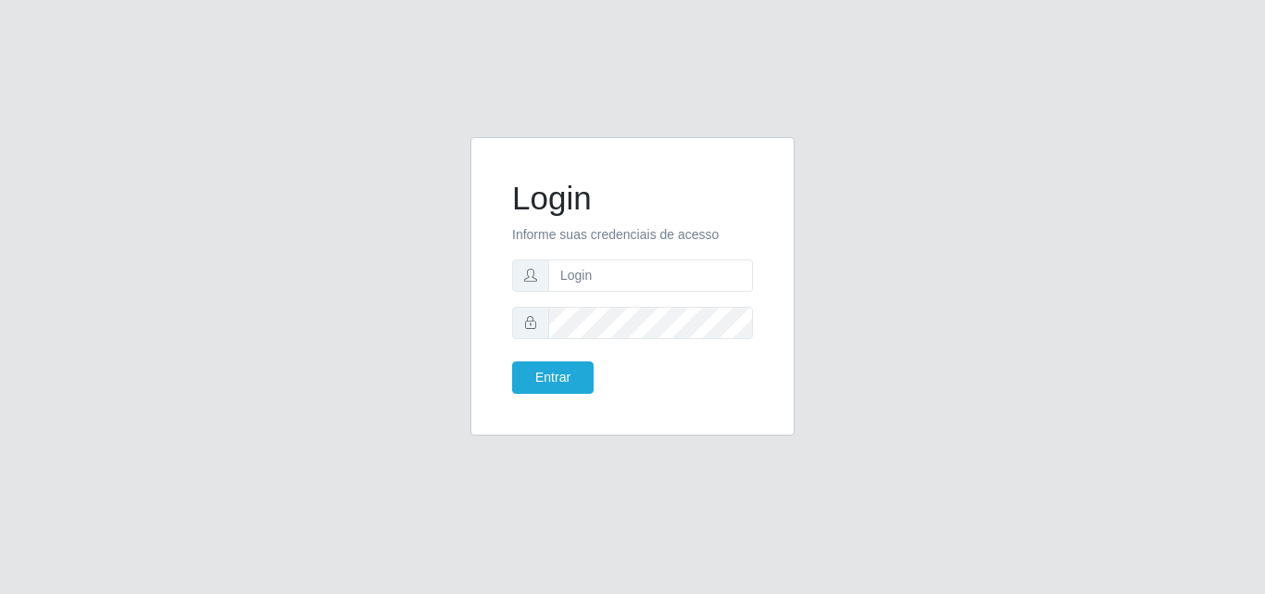
click at [619, 257] on form "Login Informe suas credenciais de acesso Entrar" at bounding box center [632, 286] width 241 height 215
click at [614, 277] on input "text" at bounding box center [650, 275] width 205 height 32
type input "vitoria@saullus"
click at [512, 361] on button "Entrar" at bounding box center [552, 377] width 81 height 32
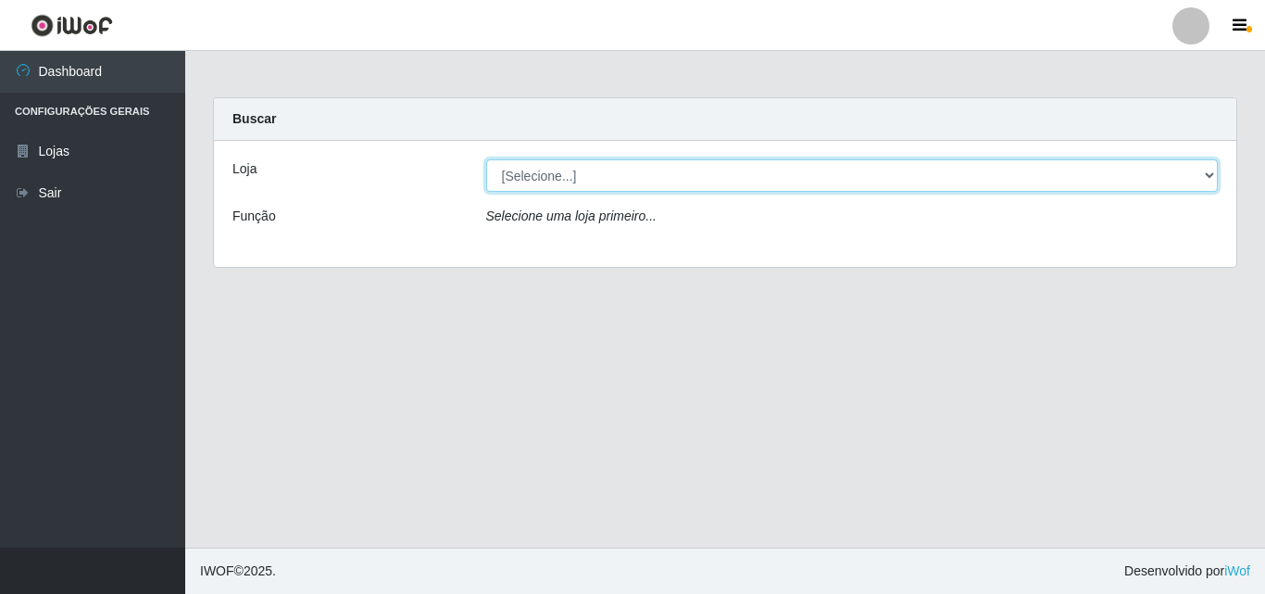
click at [631, 181] on select "[Selecione...] Saullus Supermercados" at bounding box center [852, 175] width 732 height 32
select select "423"
click at [486, 159] on select "[Selecione...] Saullus Supermercados" at bounding box center [852, 175] width 732 height 32
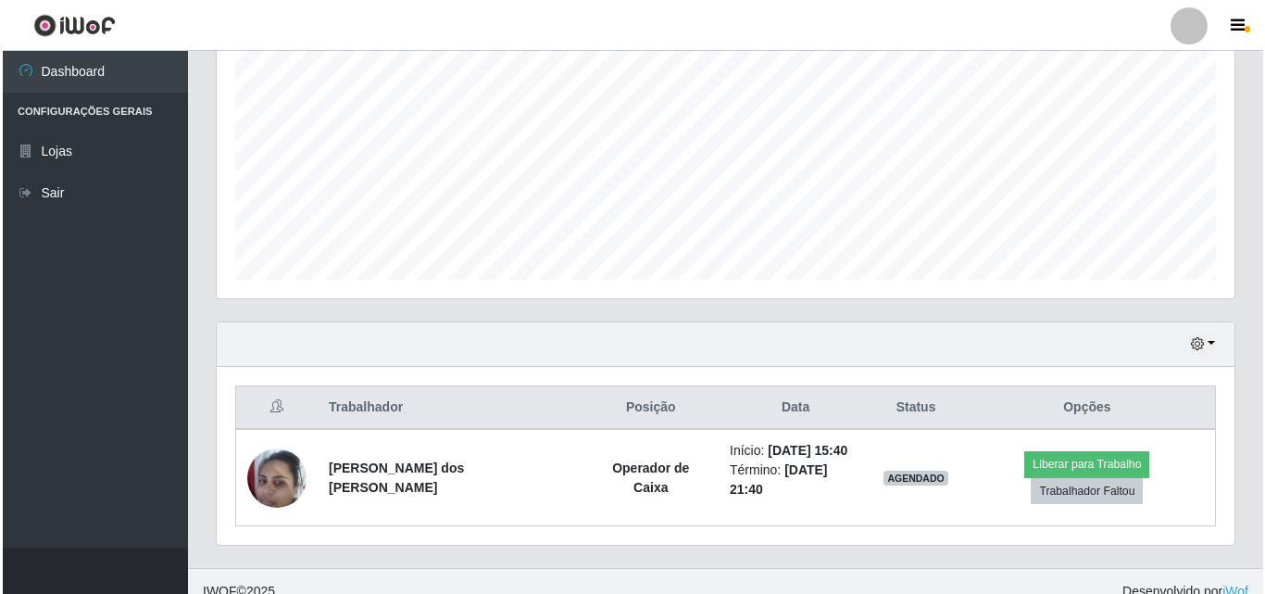
scroll to position [389, 0]
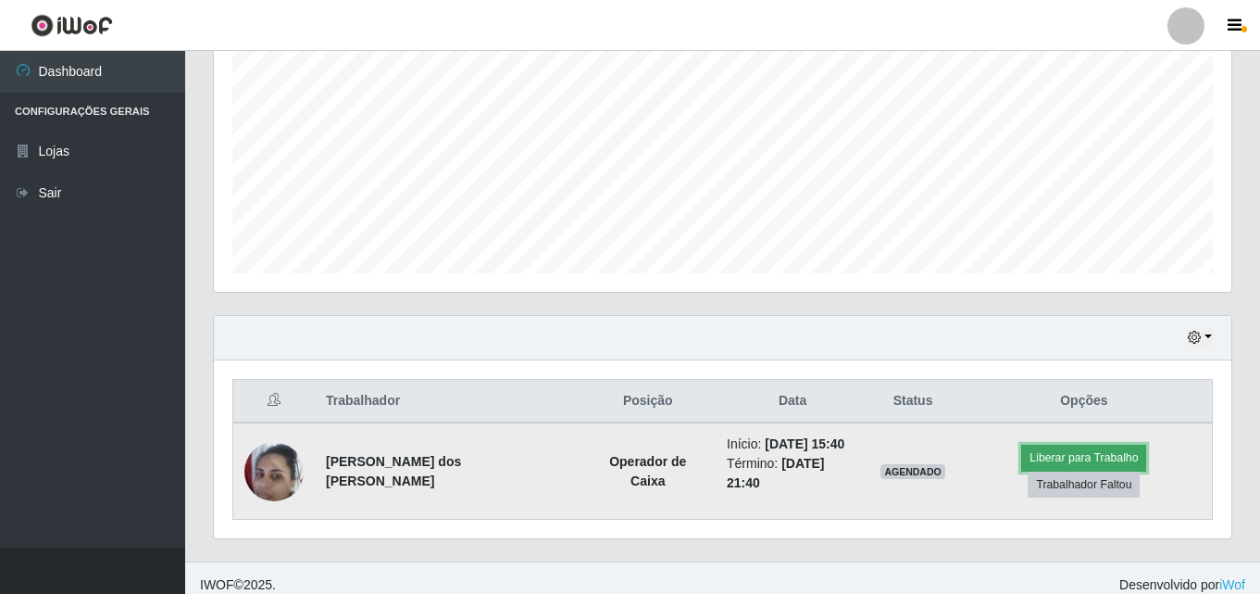
click at [1021, 460] on button "Liberar para Trabalho" at bounding box center [1083, 457] width 125 height 26
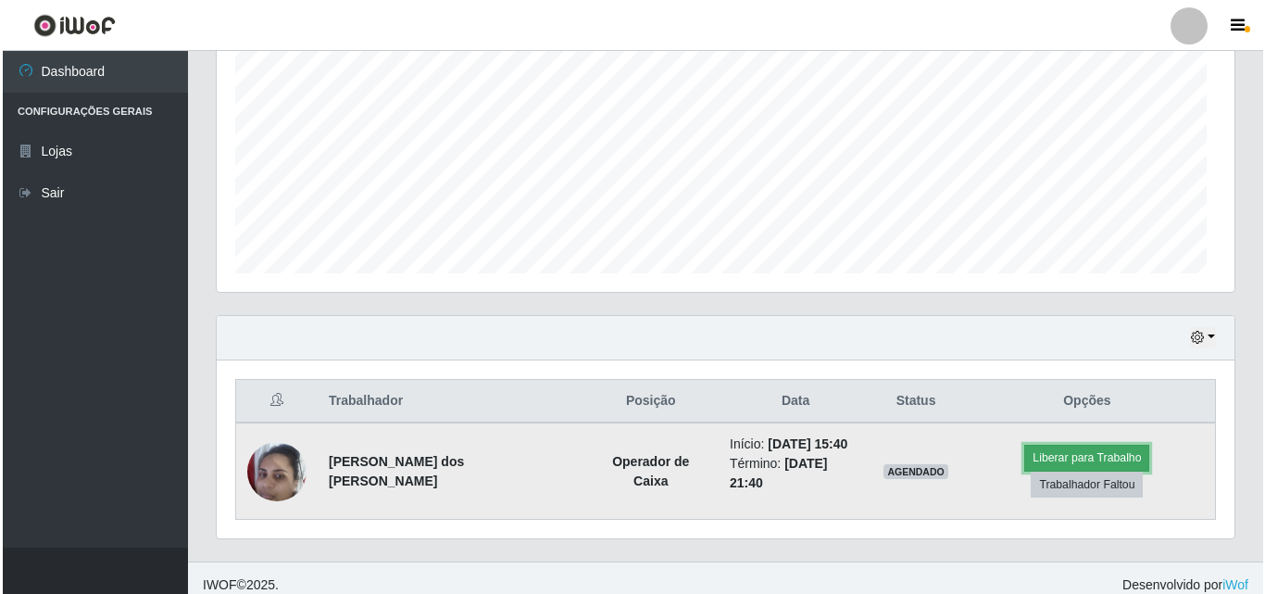
scroll to position [384, 1018]
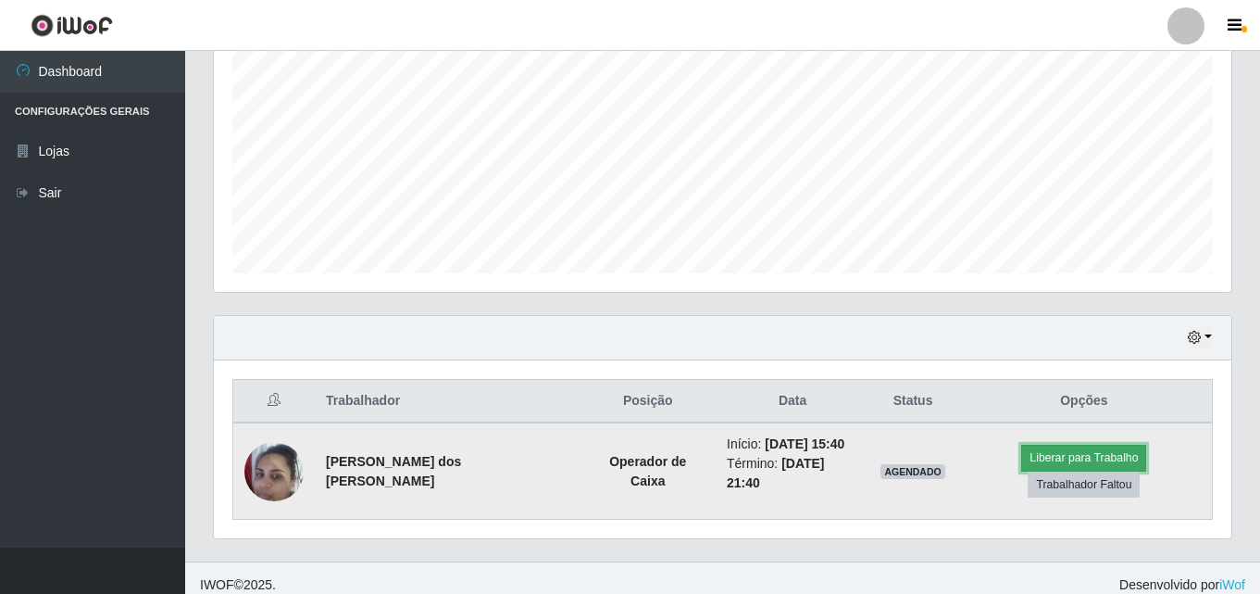
click at [1030, 462] on button "Liberar para Trabalho" at bounding box center [1083, 457] width 125 height 26
click at [1036, 469] on button "Liberar para Trabalho" at bounding box center [1083, 457] width 125 height 26
click at [1044, 469] on button "Liberar para Trabalho" at bounding box center [1083, 457] width 125 height 26
click at [1021, 464] on button "Liberar para Trabalho" at bounding box center [1083, 457] width 125 height 26
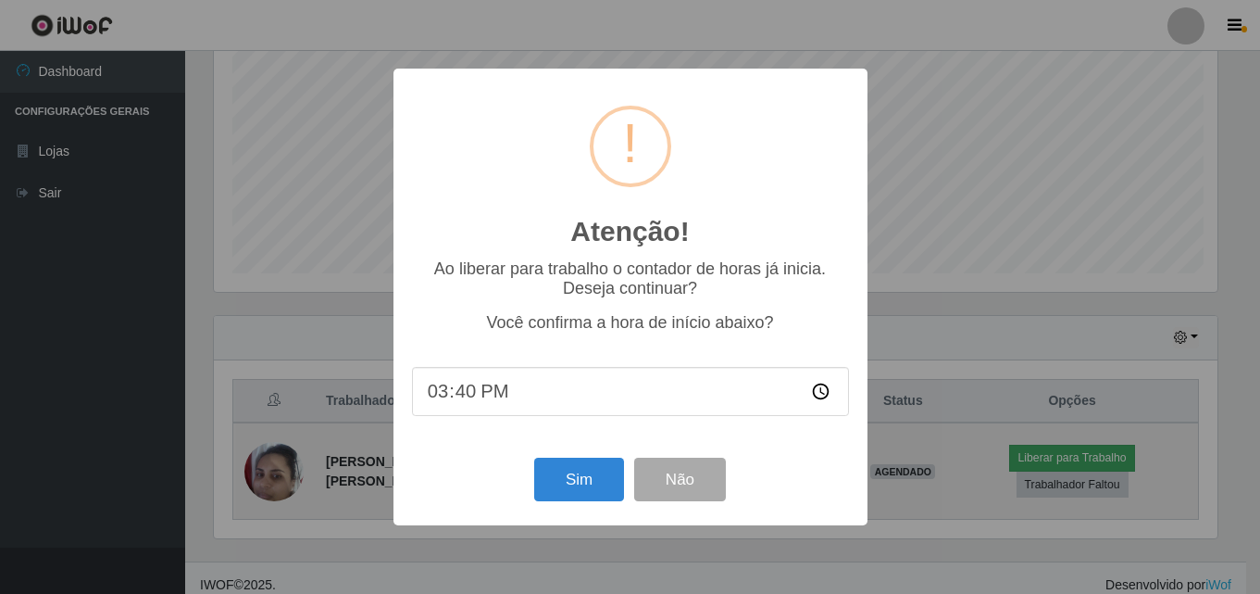
scroll to position [384, 1008]
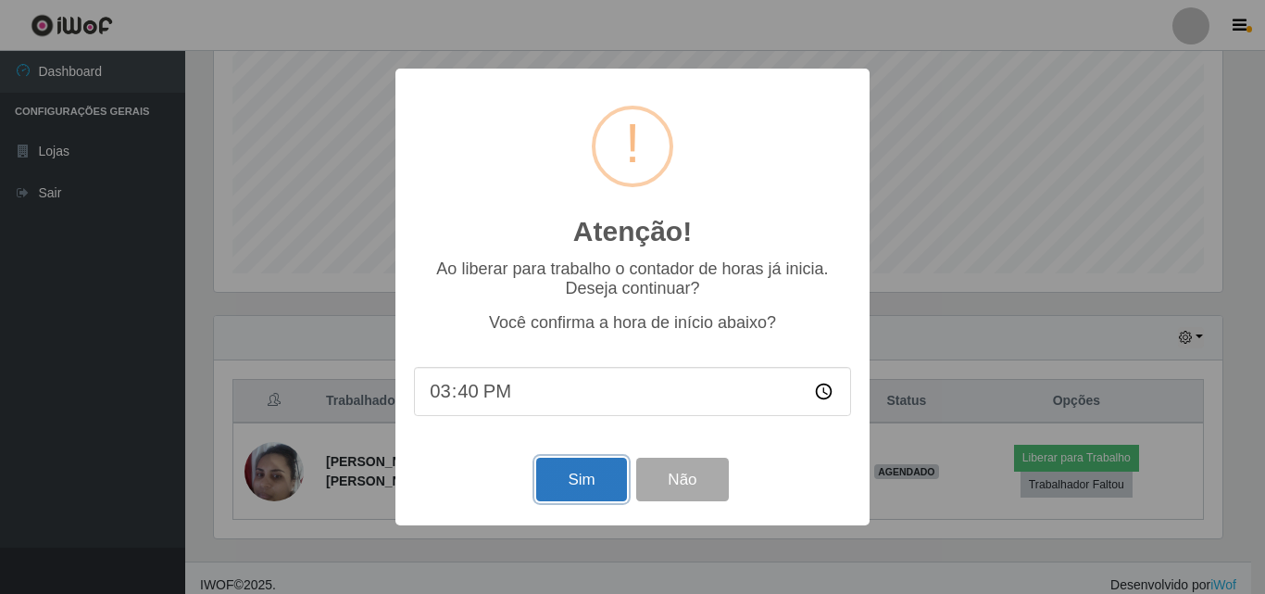
click at [606, 493] on button "Sim" at bounding box center [581, 479] width 90 height 44
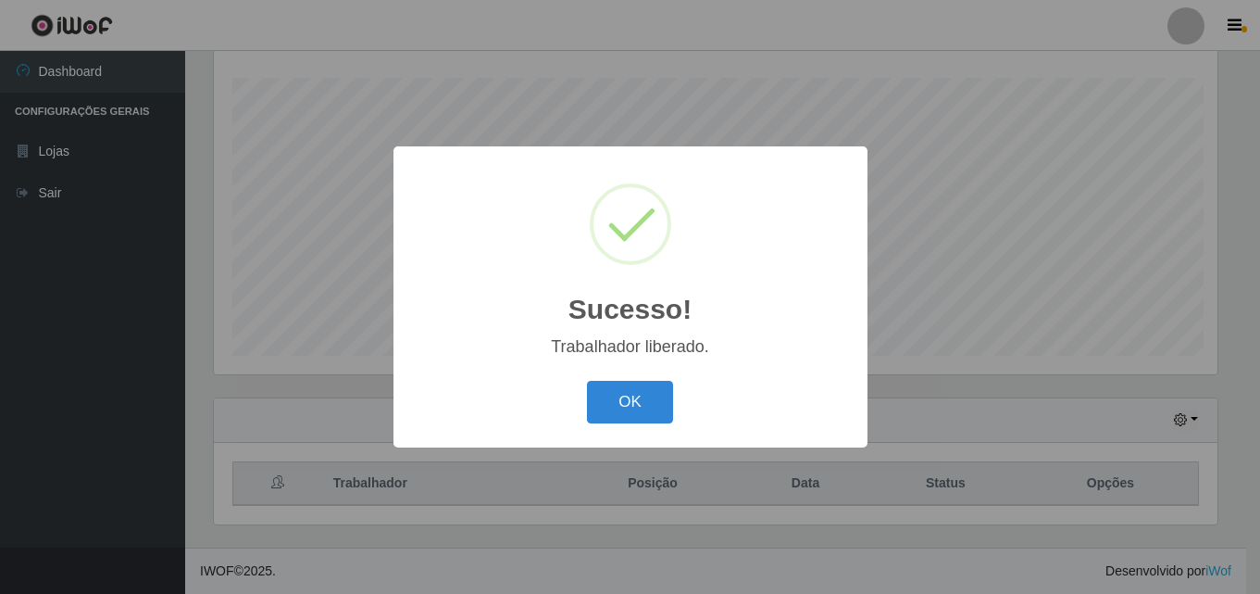
scroll to position [0, 0]
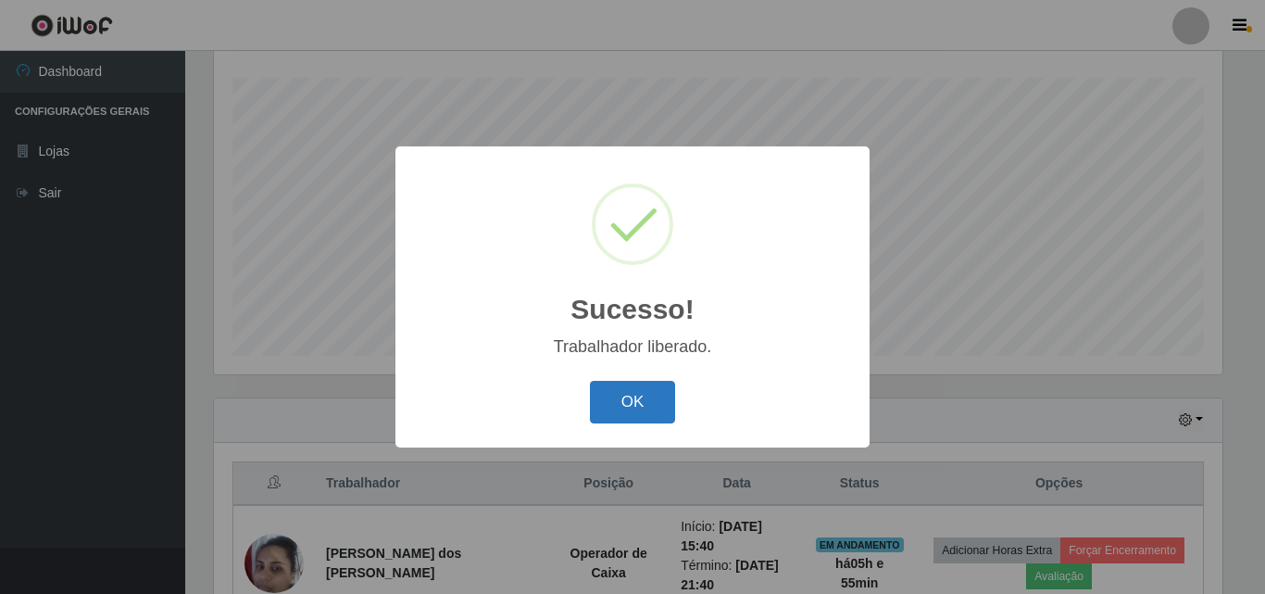
click at [656, 415] on button "OK" at bounding box center [633, 403] width 86 height 44
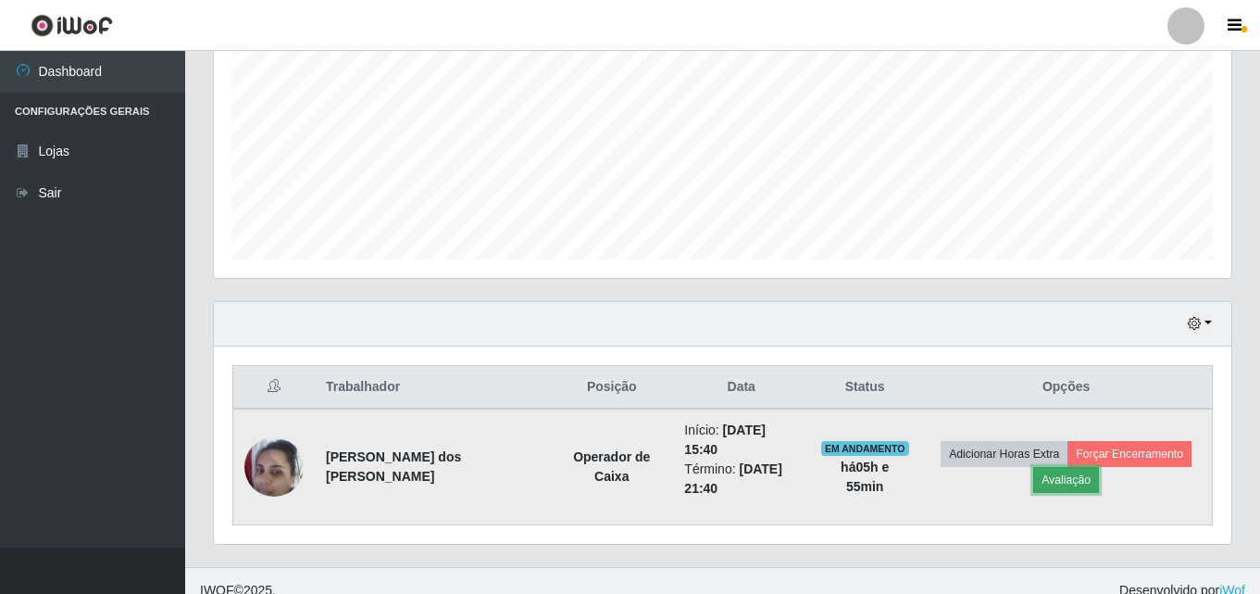
click at [1065, 476] on button "Avaliação" at bounding box center [1066, 480] width 66 height 26
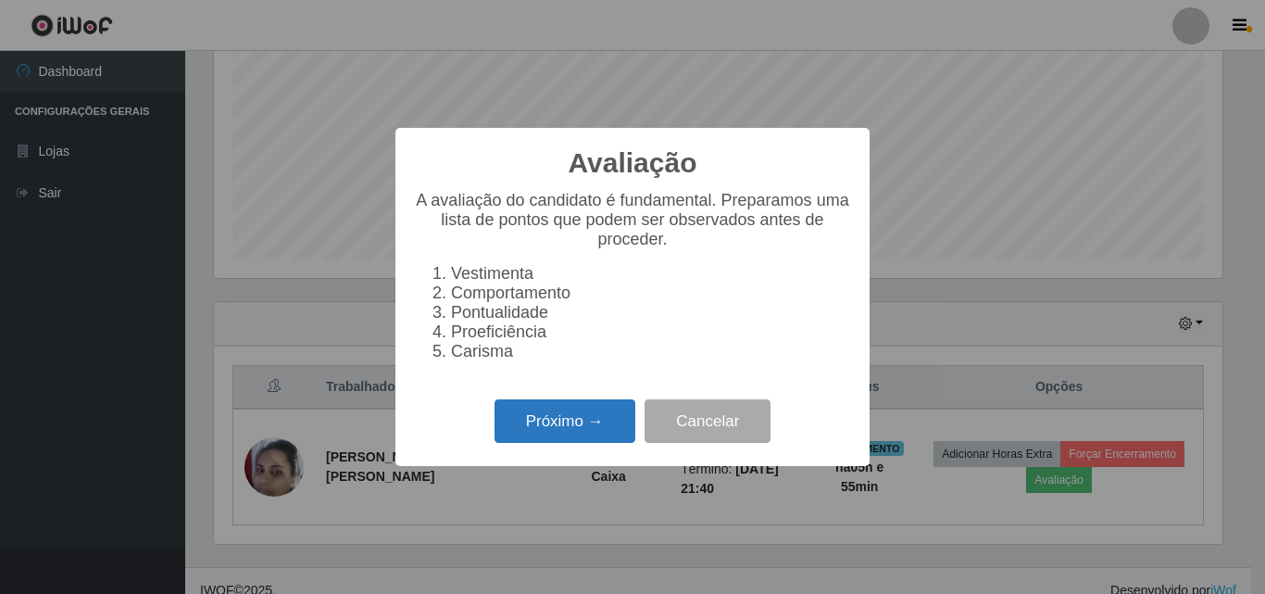
click at [576, 435] on button "Próximo →" at bounding box center [564, 421] width 141 height 44
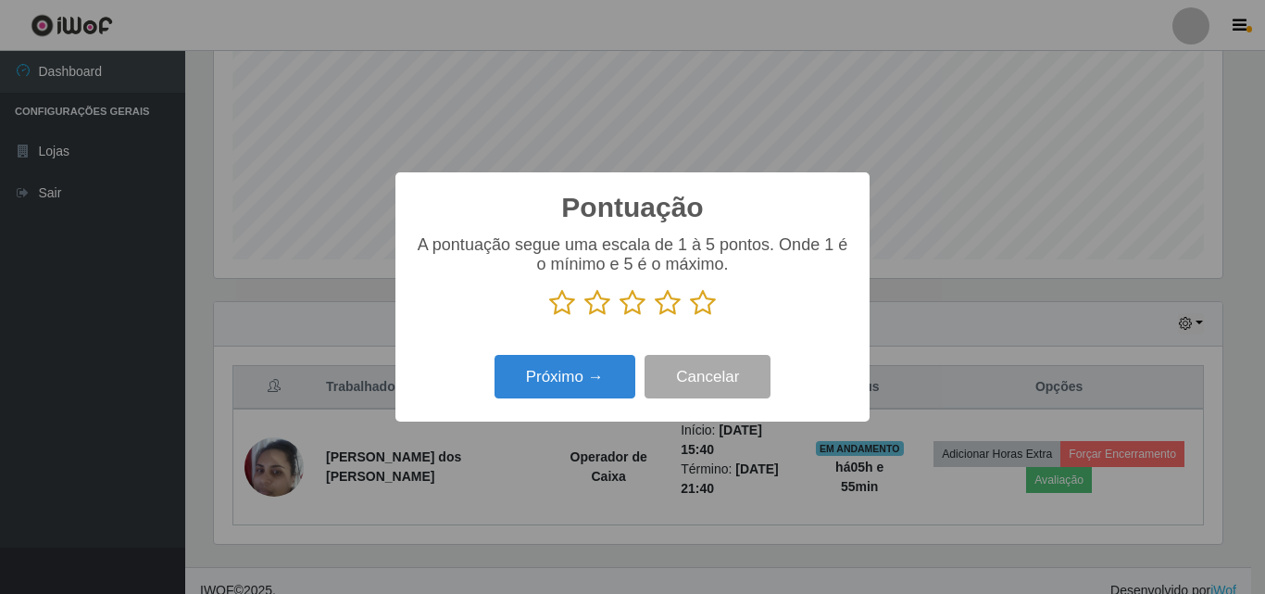
click at [696, 309] on icon at bounding box center [703, 303] width 26 height 28
click at [690, 317] on input "radio" at bounding box center [690, 317] width 0 height 0
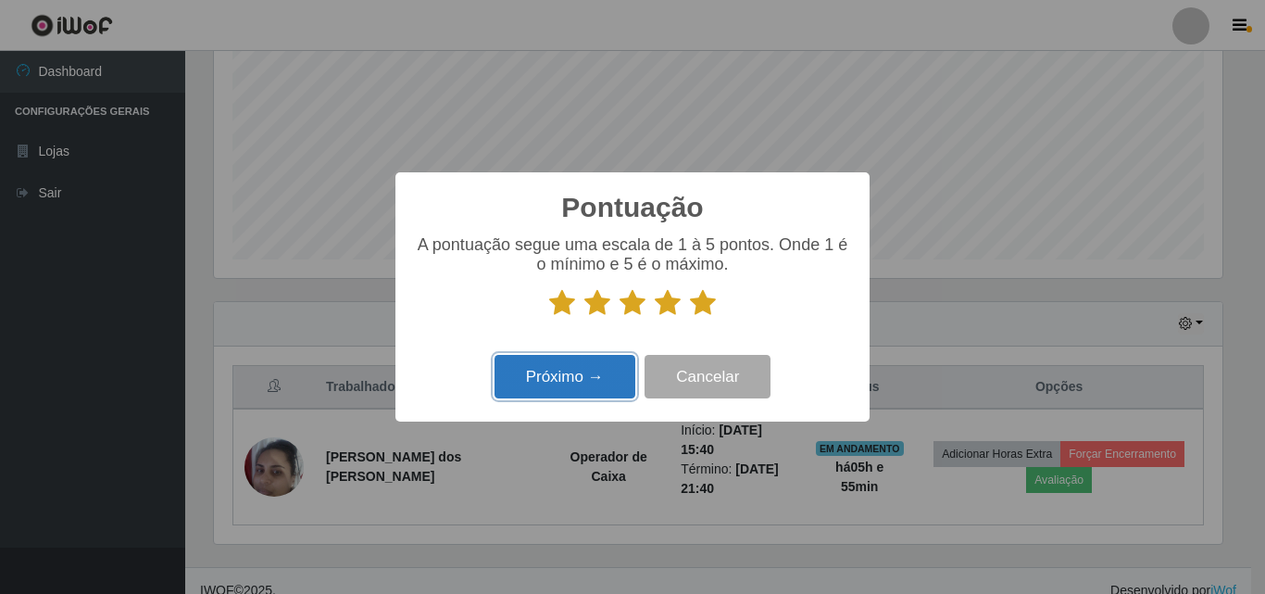
click at [627, 380] on button "Próximo →" at bounding box center [564, 377] width 141 height 44
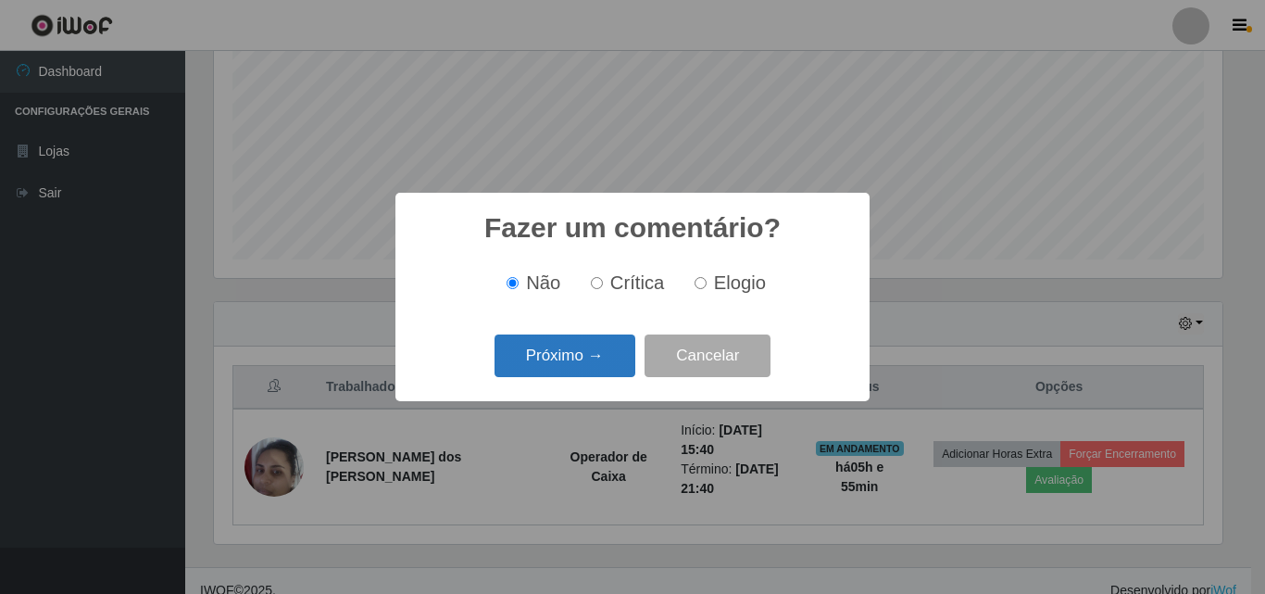
click at [621, 346] on button "Próximo →" at bounding box center [564, 356] width 141 height 44
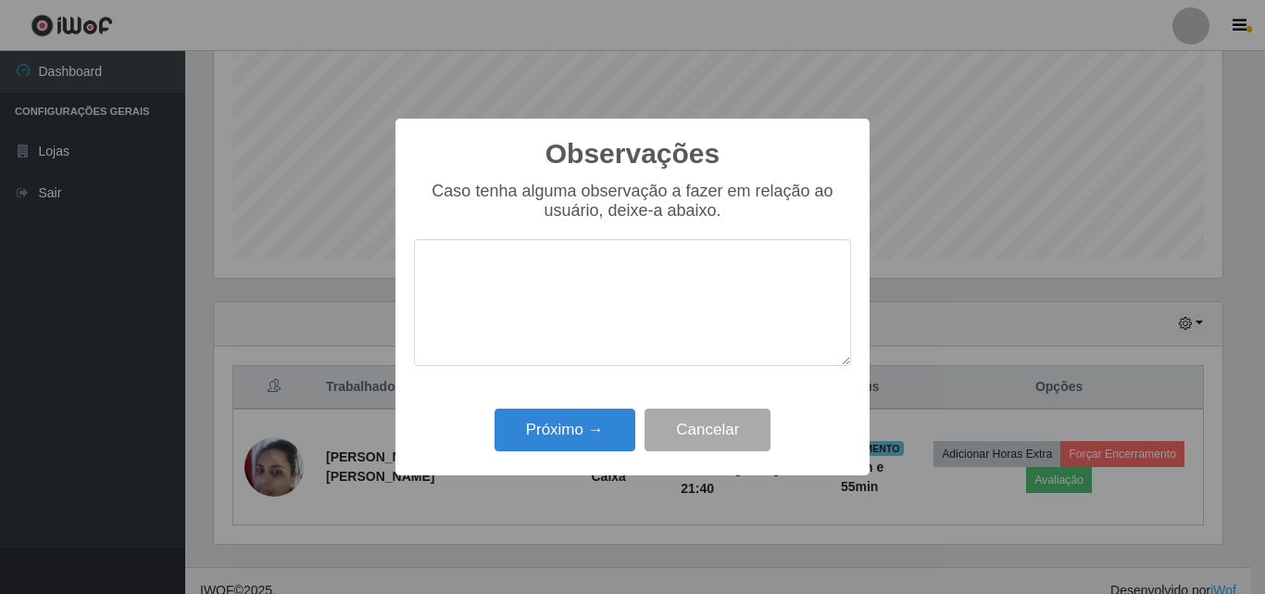
click at [597, 316] on textarea at bounding box center [632, 302] width 437 height 127
type textarea "Otima profissional"
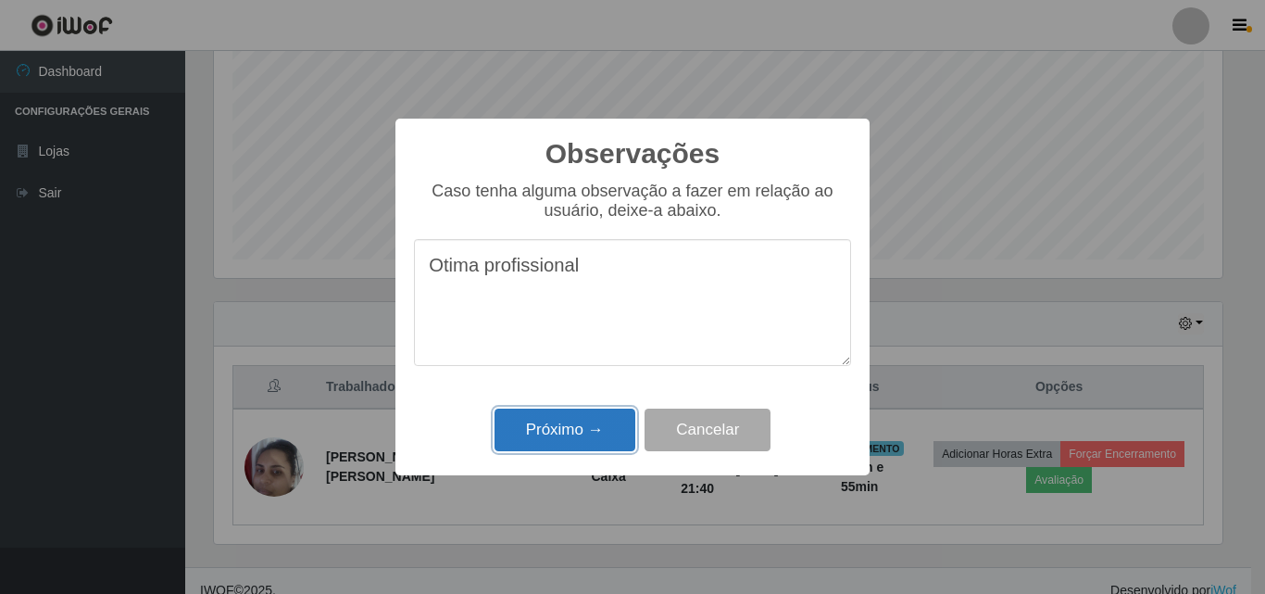
click at [570, 434] on button "Próximo →" at bounding box center [564, 430] width 141 height 44
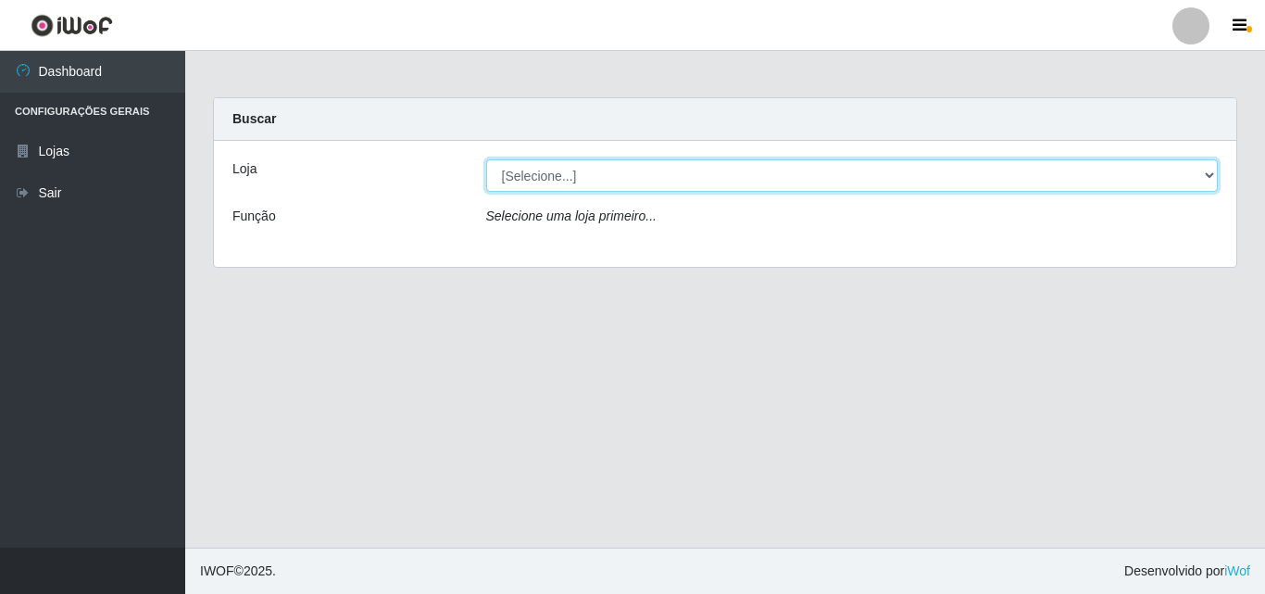
click at [561, 167] on select "[Selecione...] Saullus Supermercados" at bounding box center [852, 175] width 732 height 32
select select "423"
click at [486, 159] on select "[Selecione...] Saullus Supermercados" at bounding box center [852, 175] width 732 height 32
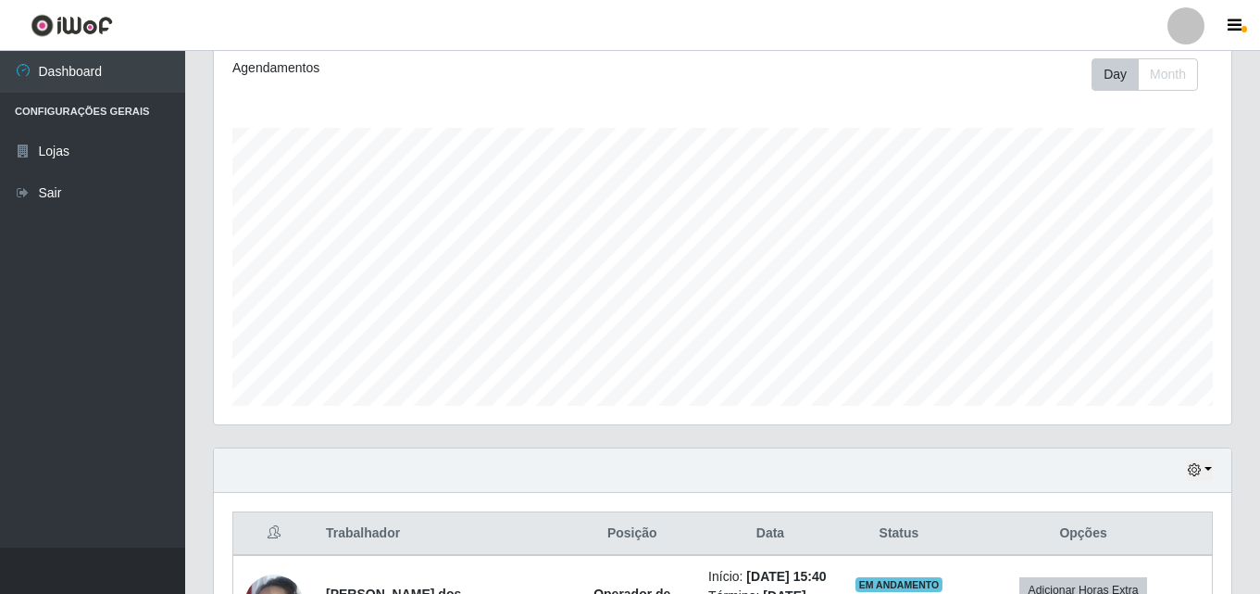
scroll to position [389, 0]
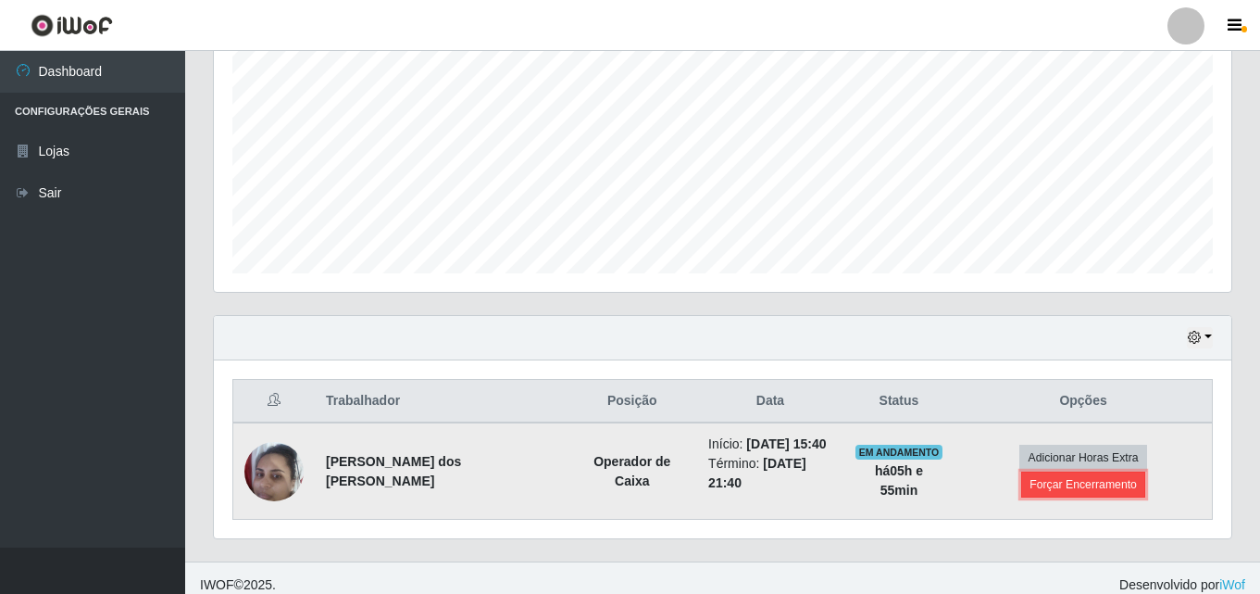
click at [1100, 471] on button "Forçar Encerramento" at bounding box center [1083, 484] width 124 height 26
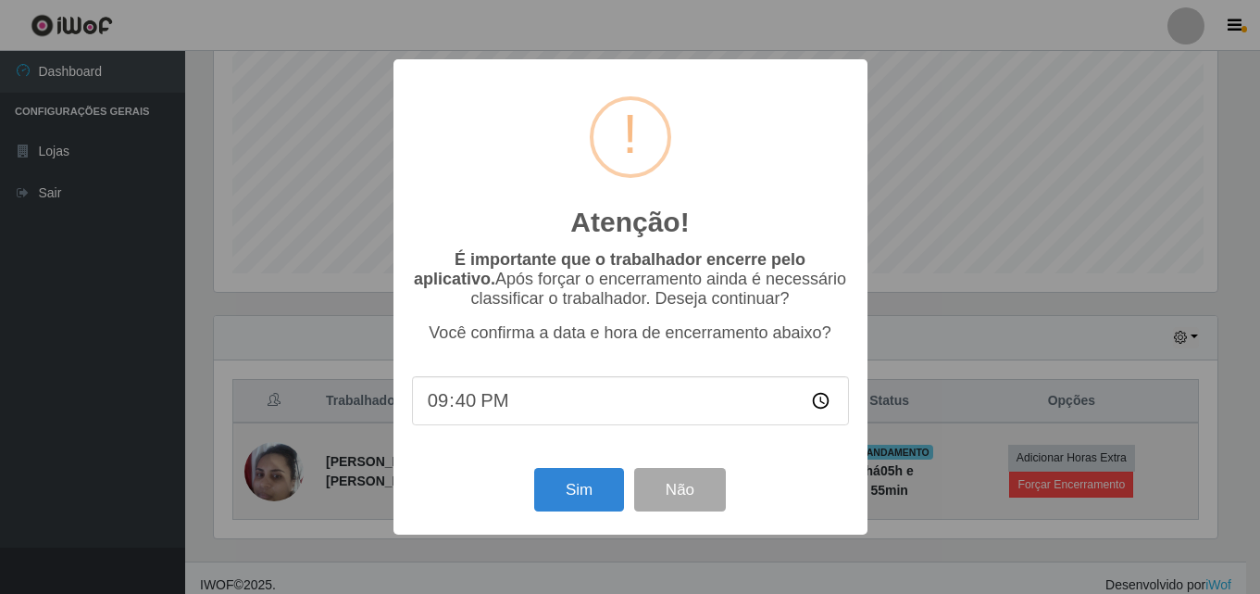
scroll to position [384, 1008]
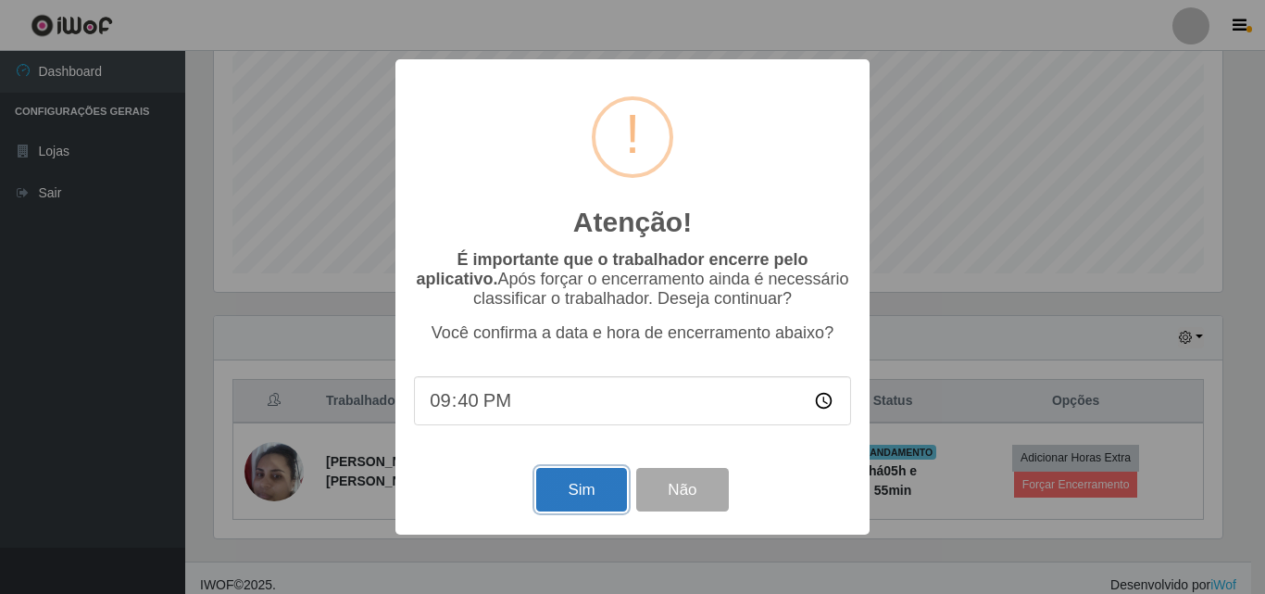
click at [575, 496] on button "Sim" at bounding box center [581, 490] width 90 height 44
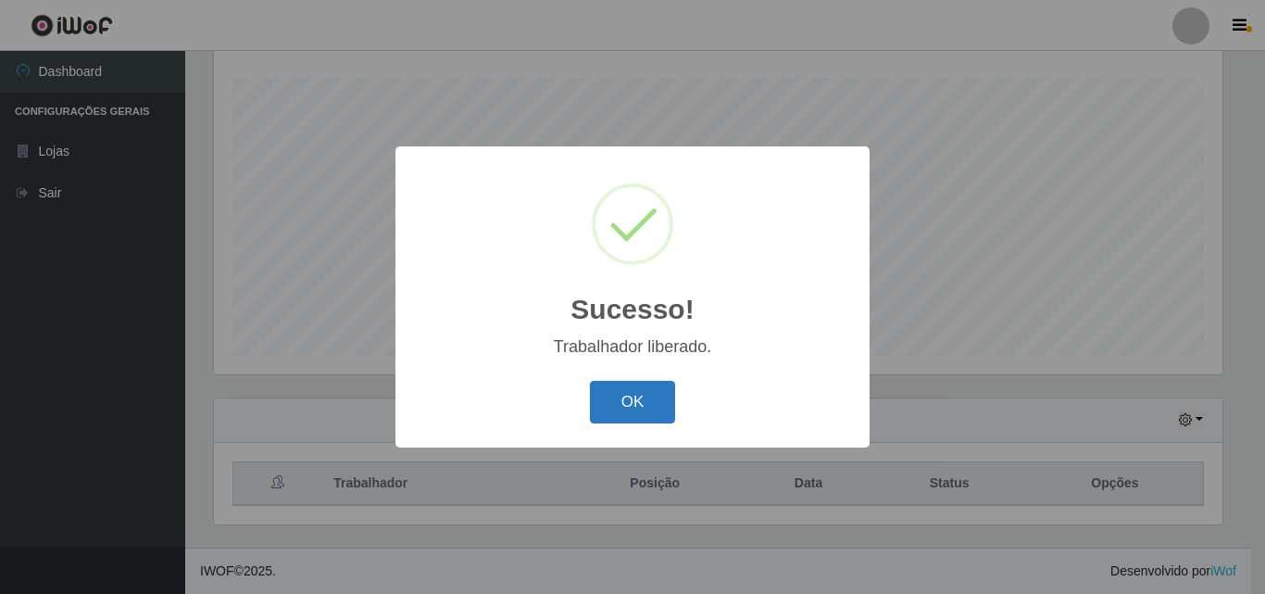
click at [636, 407] on button "OK" at bounding box center [633, 403] width 86 height 44
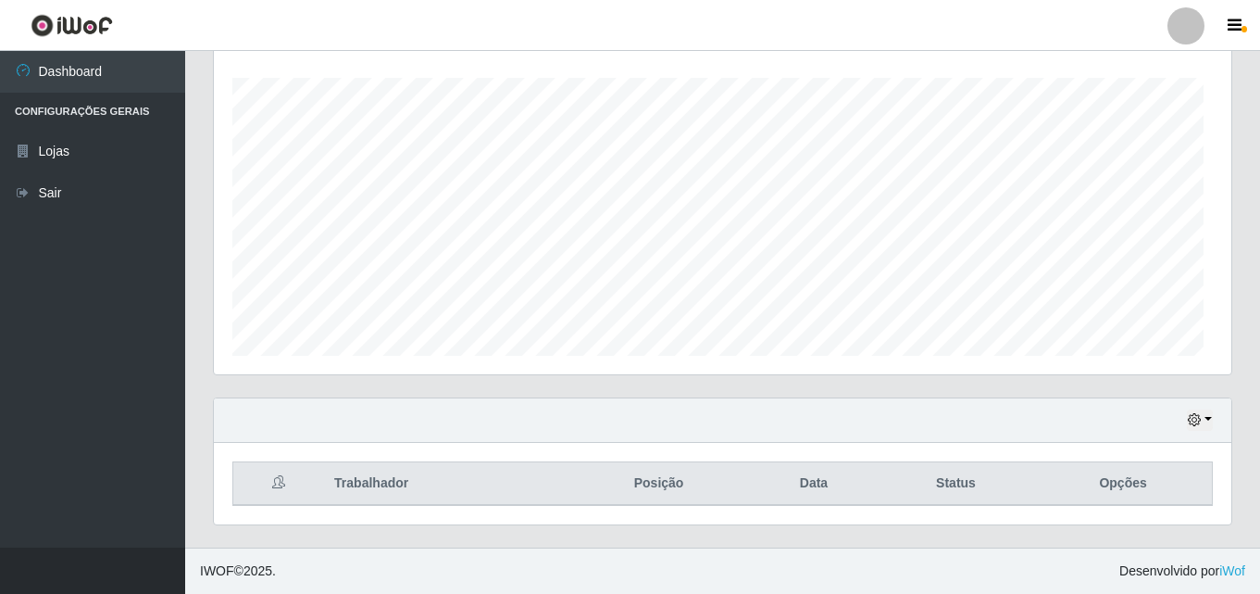
scroll to position [384, 1018]
